Goal: Communication & Community: Answer question/provide support

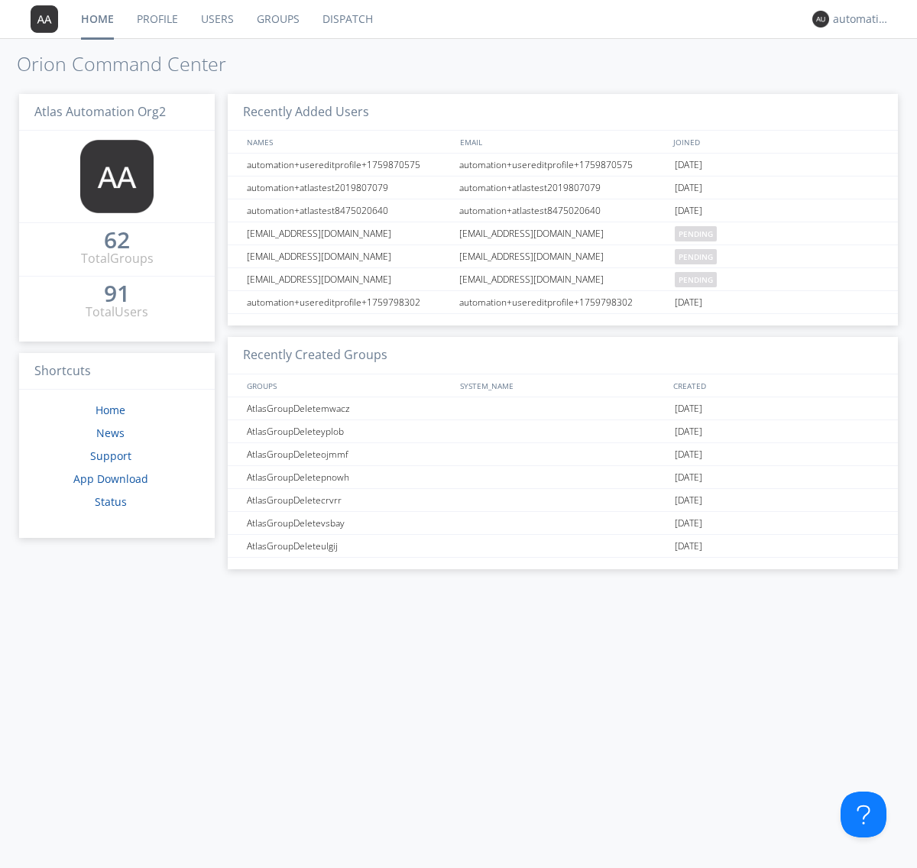
click at [346, 19] on link "Dispatch" at bounding box center [347, 19] width 73 height 38
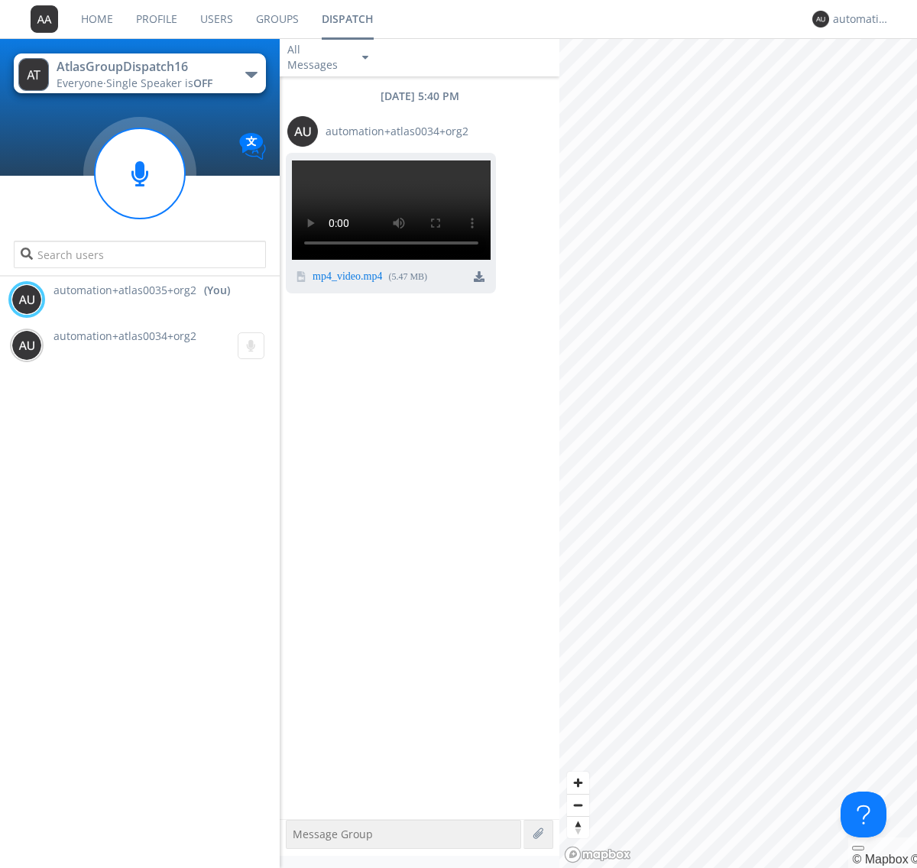
click at [251, 74] on div "button" at bounding box center [251, 75] width 12 height 6
click at [0, 0] on span "AtlasGroupDispatch17" at bounding box center [0, 0] width 0 height 0
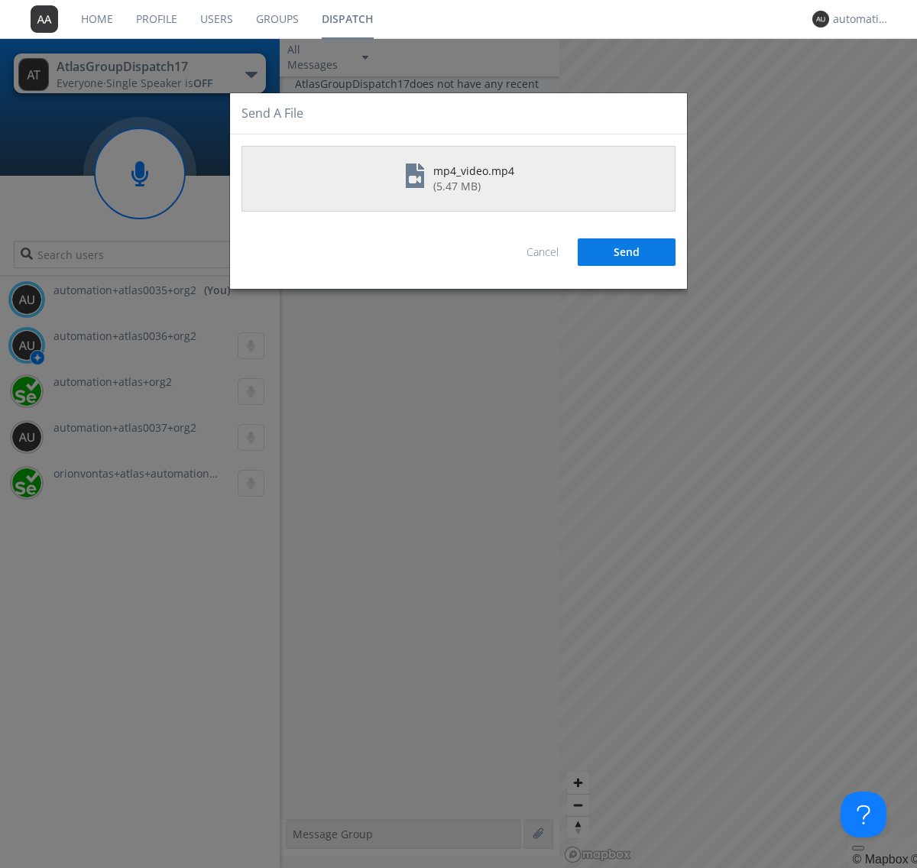
click at [626, 251] on button "Send" at bounding box center [627, 252] width 98 height 28
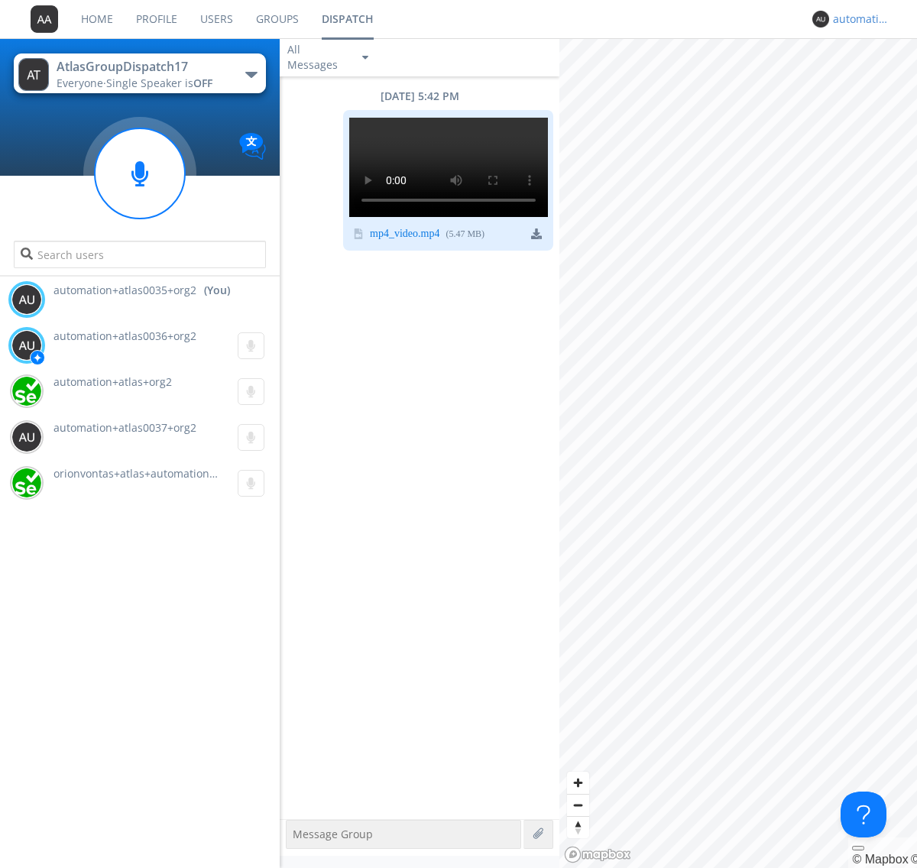
click at [857, 19] on div "automation+atlas0035+org2" at bounding box center [861, 18] width 57 height 15
